Goal: Connect with others: Connect with other users

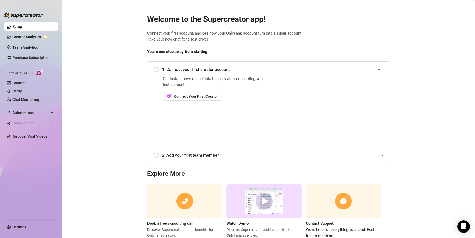
click at [154, 74] on div "1. Connect your first creator account" at bounding box center [269, 69] width 230 height 13
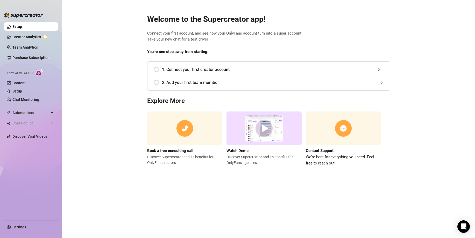
click at [152, 70] on div "1. Connect your first creator account Get instant powers and data insights afte…" at bounding box center [268, 75] width 243 height 29
click at [157, 70] on div "1. Connect your first creator account" at bounding box center [269, 69] width 230 height 13
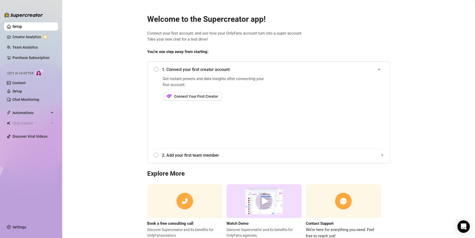
click at [193, 37] on span "Connect your first account, and see how your OnlyFans account turn into a super…" at bounding box center [268, 36] width 243 height 12
click at [152, 34] on span "Connect your first account, and see how your OnlyFans account turn into a super…" at bounding box center [268, 36] width 243 height 12
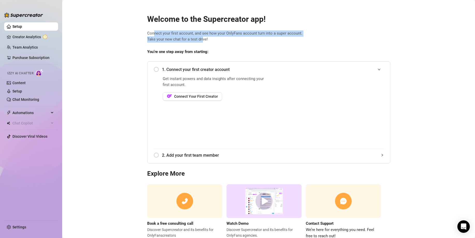
drag, startPoint x: 154, startPoint y: 34, endPoint x: 201, endPoint y: 40, distance: 47.1
click at [201, 40] on span "Connect your first account, and see how your OnlyFans account turn into a super…" at bounding box center [268, 36] width 243 height 12
drag, startPoint x: 200, startPoint y: 40, endPoint x: 150, endPoint y: 33, distance: 51.0
click at [150, 33] on span "Connect your first account, and see how your OnlyFans account turn into a super…" at bounding box center [268, 36] width 243 height 12
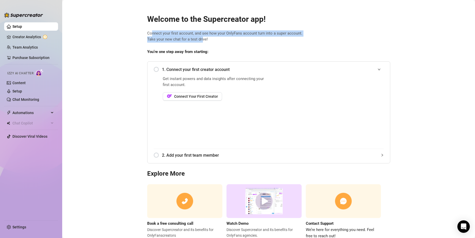
click at [151, 33] on span "Connect your first account, and see how your OnlyFans account turn into a super…" at bounding box center [268, 36] width 243 height 12
click at [154, 32] on span "Connect your first account, and see how your OnlyFans account turn into a super…" at bounding box center [268, 36] width 243 height 12
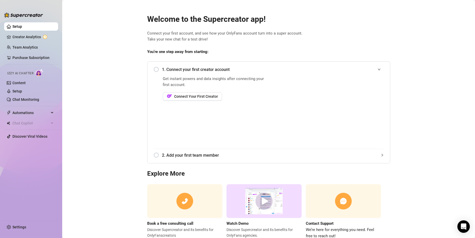
drag, startPoint x: 384, startPoint y: 26, endPoint x: 390, endPoint y: 25, distance: 6.7
click at [384, 26] on div "Welcome to the Supercreator app! Connect your first account, and see how your O…" at bounding box center [269, 123] width 252 height 231
click at [464, 50] on main "Welcome to the Supercreator app! Connect your first account, and see how your O…" at bounding box center [268, 127] width 413 height 254
